Goal: Transaction & Acquisition: Purchase product/service

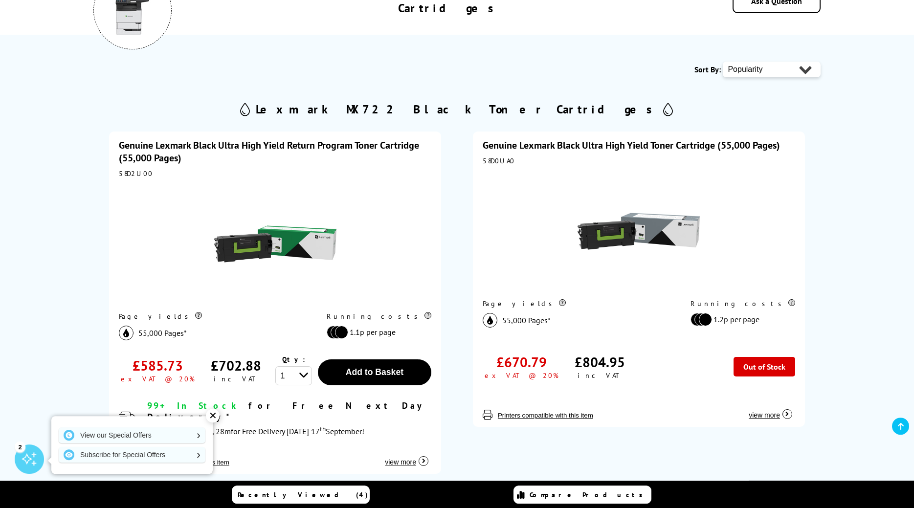
scroll to position [100, 0]
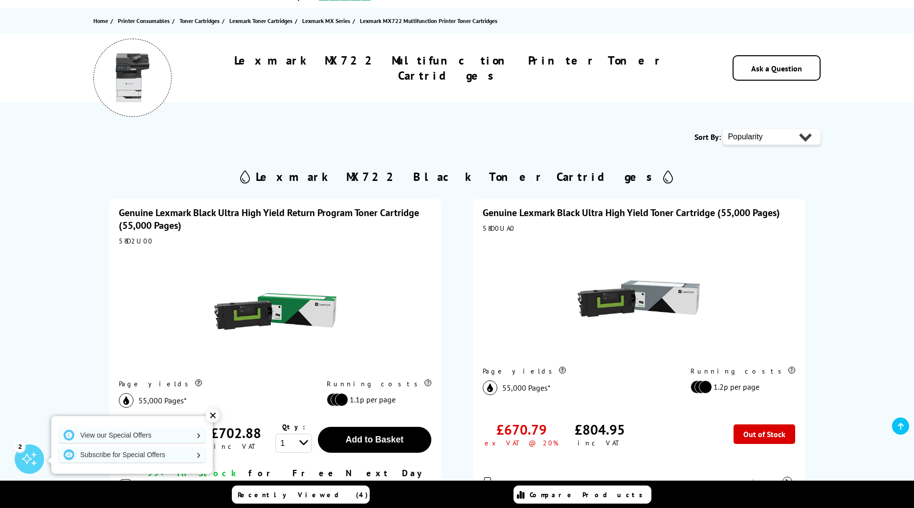
click at [326, 211] on link "Genuine Lexmark Black Ultra High Yield Return Program Toner Cartridge (55,000 P…" at bounding box center [269, 218] width 300 height 25
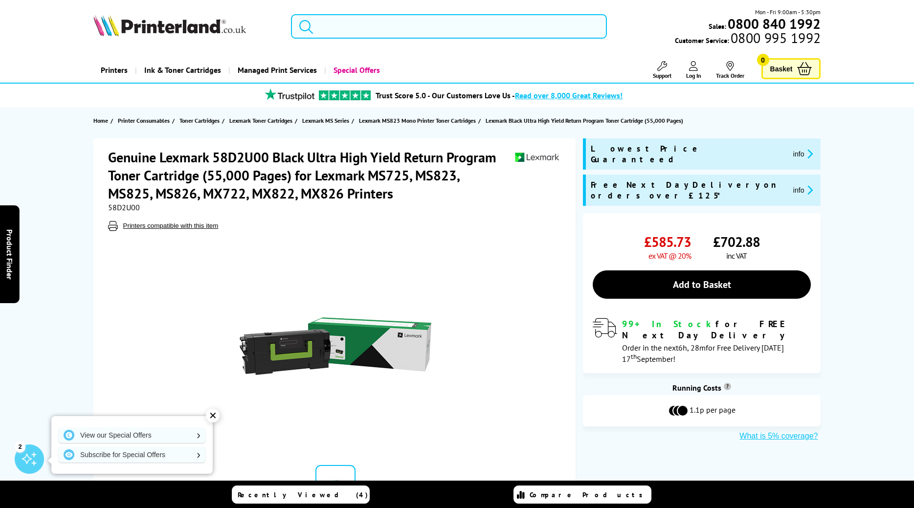
click at [339, 26] on input "search" at bounding box center [449, 26] width 316 height 24
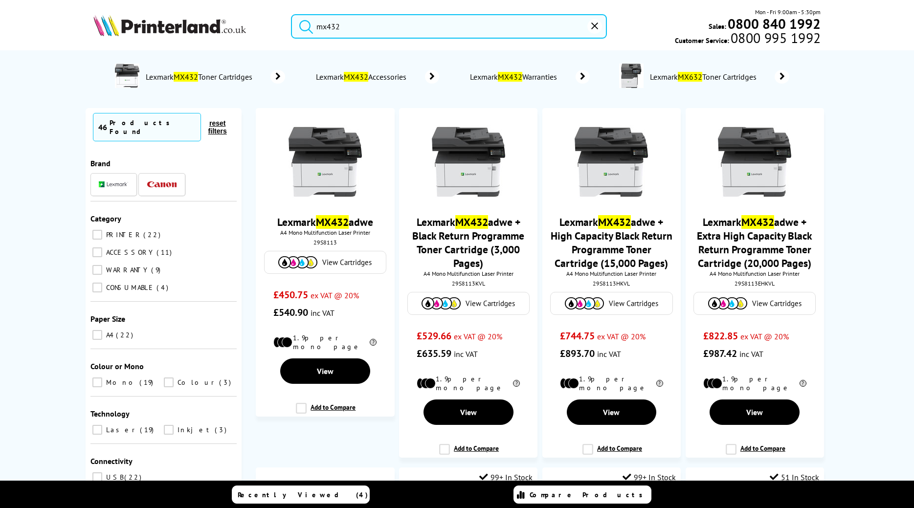
type input "mx432"
click at [256, 79] on span "Lexmark MX432 Toner Cartridges" at bounding box center [199, 77] width 111 height 10
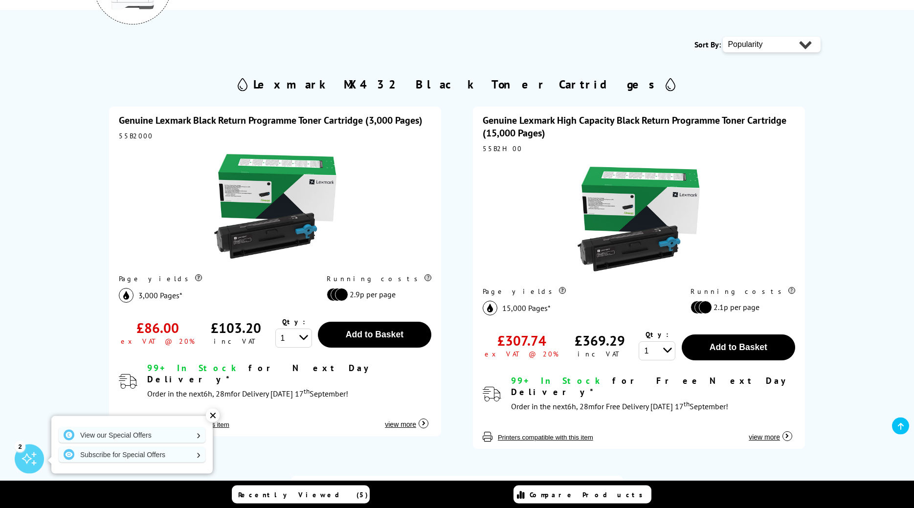
scroll to position [150, 0]
